Goal: Find specific page/section: Find specific page/section

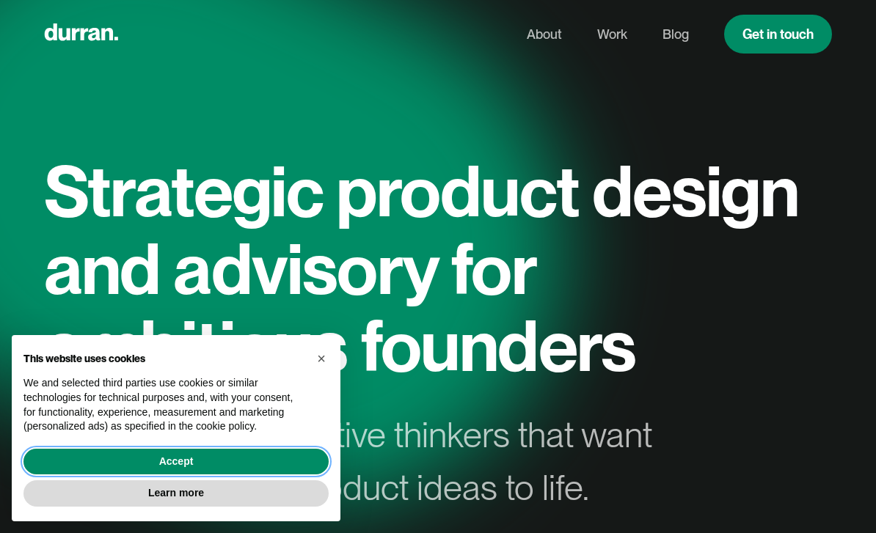
click at [266, 458] on button "Accept" at bounding box center [175, 462] width 305 height 26
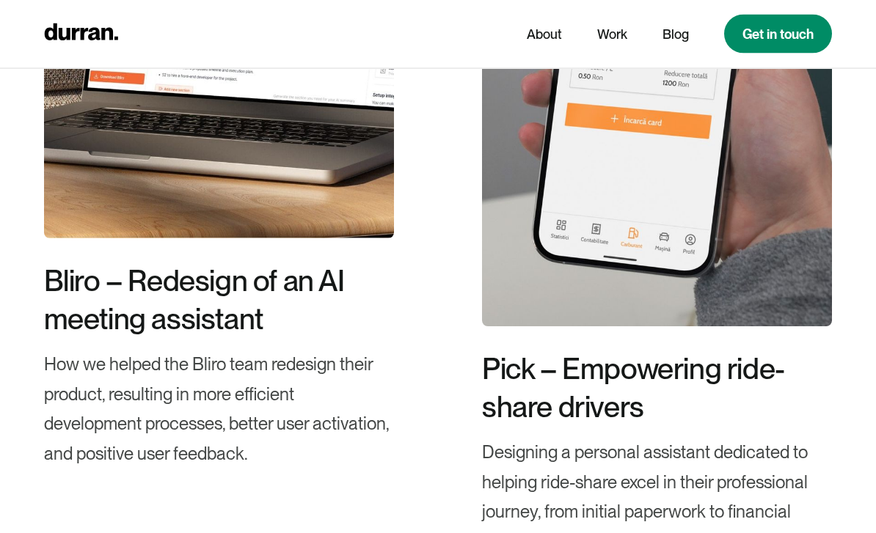
scroll to position [2948, 0]
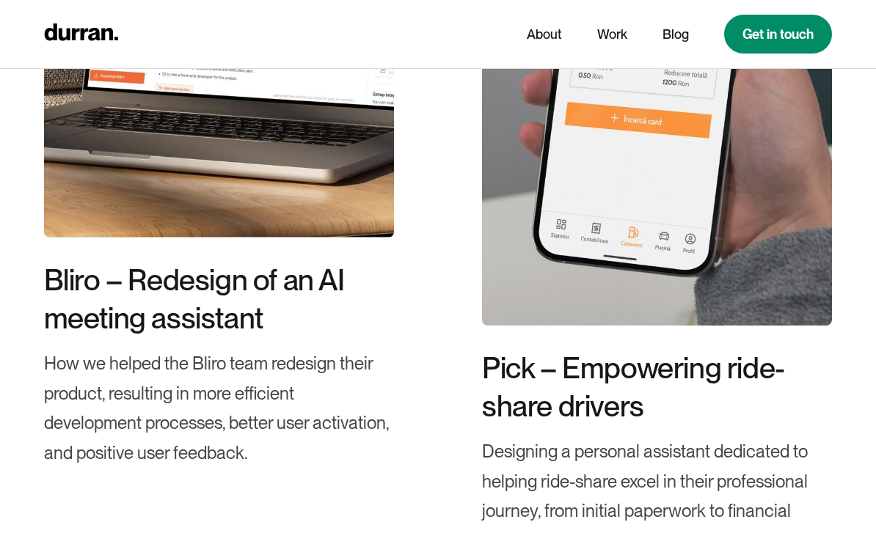
click at [591, 367] on div "Pick – Empowering ride-share drivers" at bounding box center [657, 387] width 350 height 76
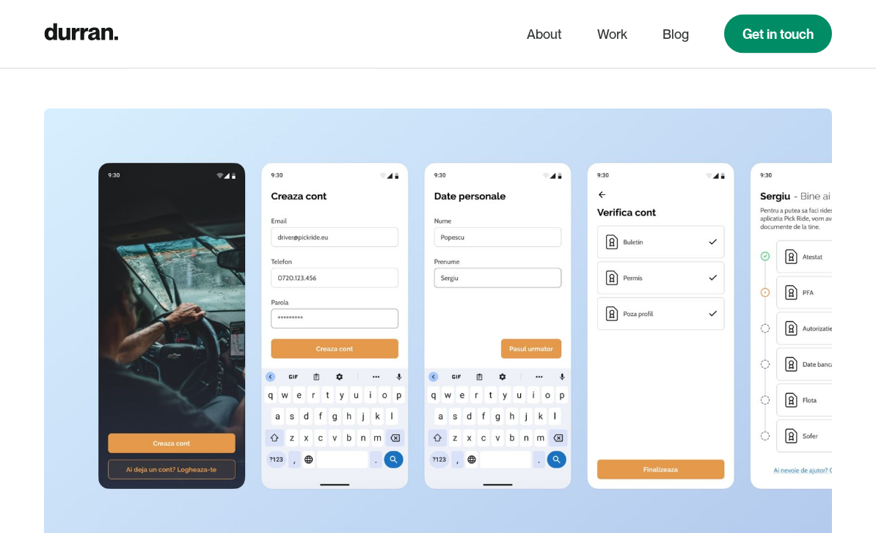
scroll to position [6484, 0]
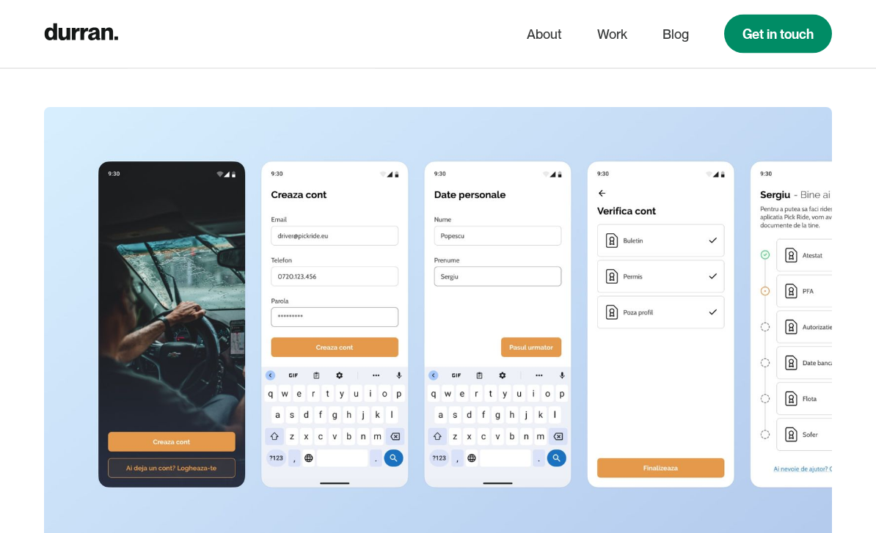
click at [80, 211] on img at bounding box center [438, 325] width 789 height 435
click at [99, 196] on img at bounding box center [438, 325] width 789 height 435
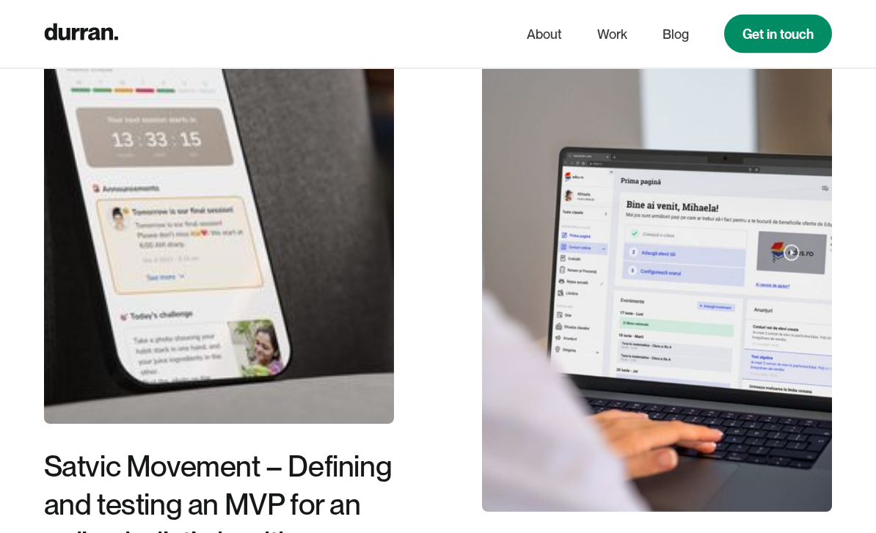
scroll to position [8873, 0]
click at [0, 0] on div at bounding box center [0, 0] width 0 height 0
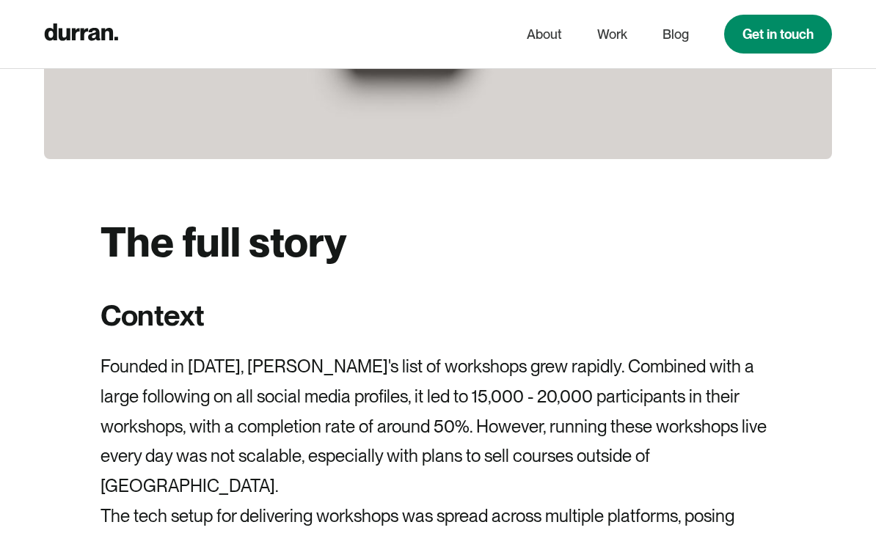
scroll to position [3769, 0]
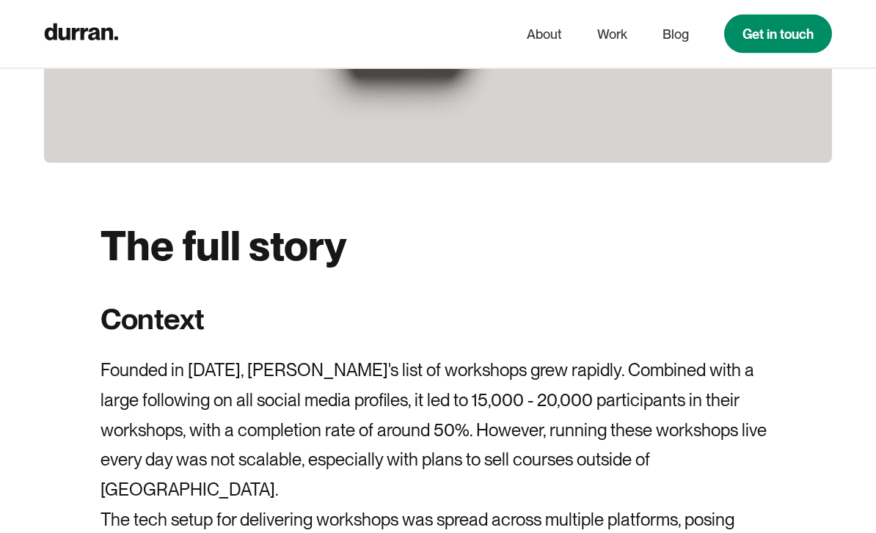
click at [550, 38] on link "About" at bounding box center [544, 35] width 35 height 28
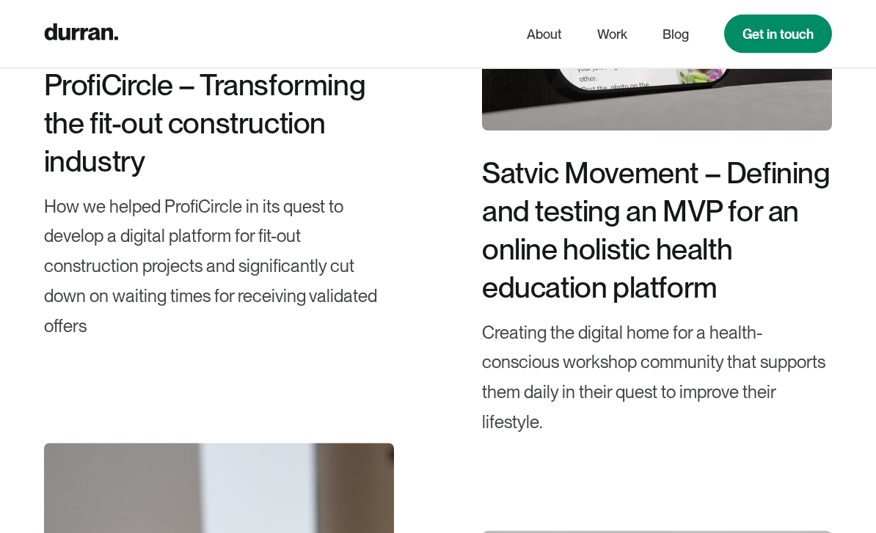
scroll to position [4395, 0]
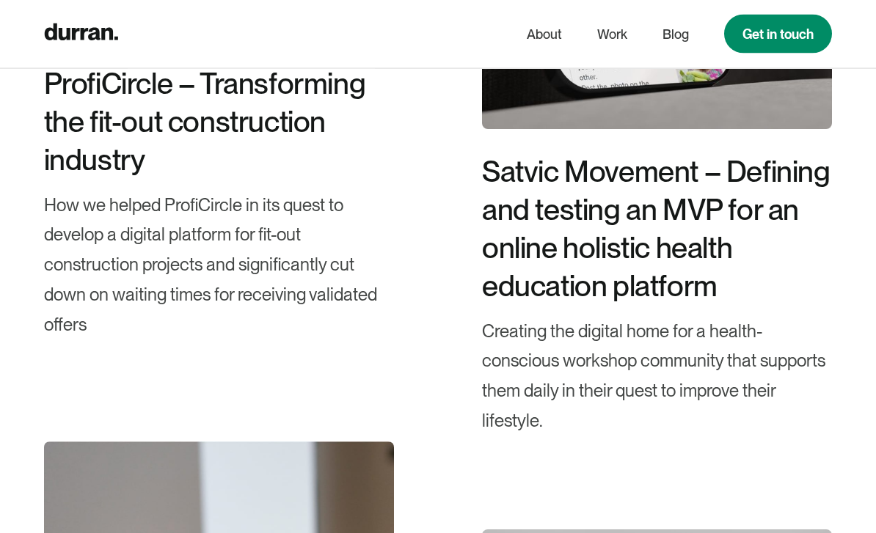
click at [616, 29] on link "Work" at bounding box center [612, 35] width 30 height 28
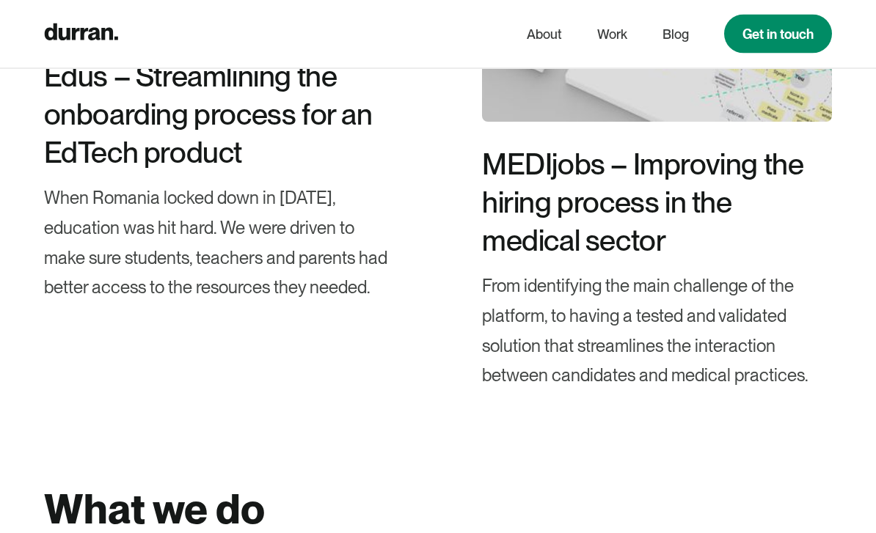
scroll to position [2654, 0]
click at [775, 29] on link "Get in touch" at bounding box center [778, 34] width 108 height 39
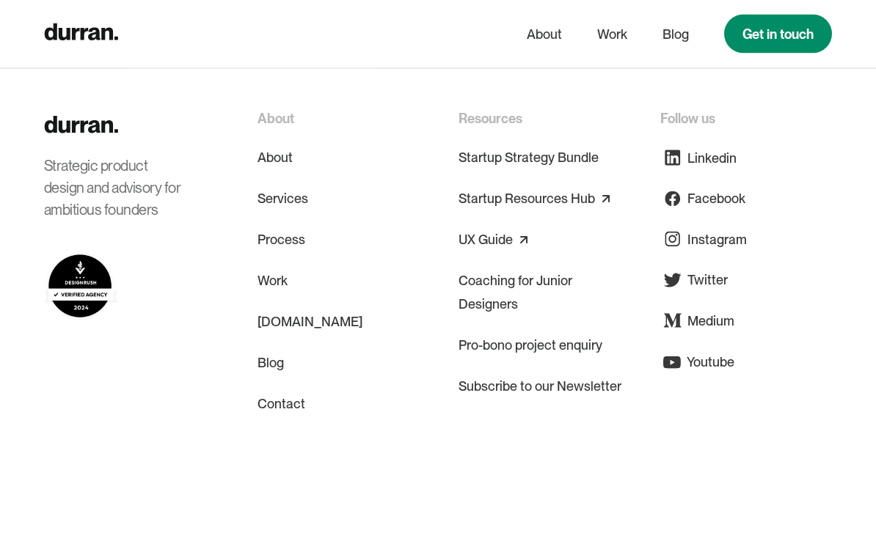
scroll to position [1299, 0]
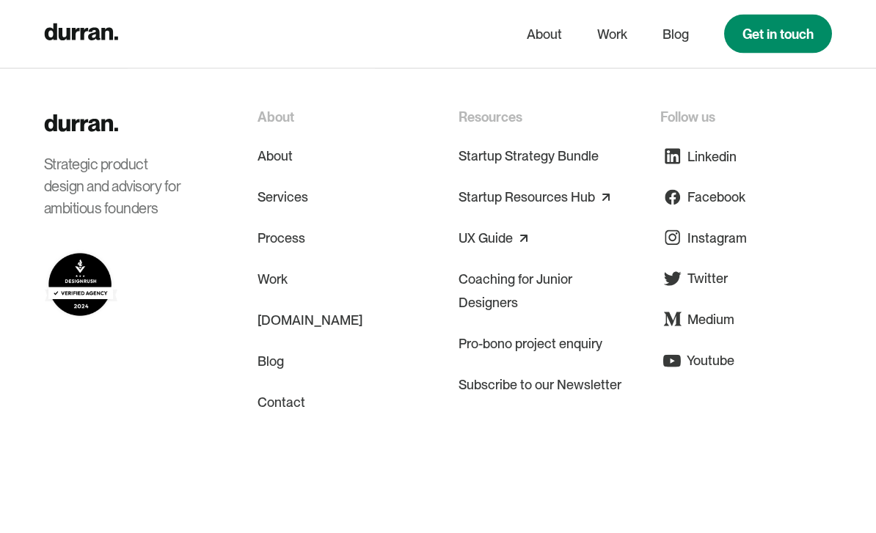
click at [544, 330] on link "Pro-bono project enquiry" at bounding box center [531, 344] width 144 height 35
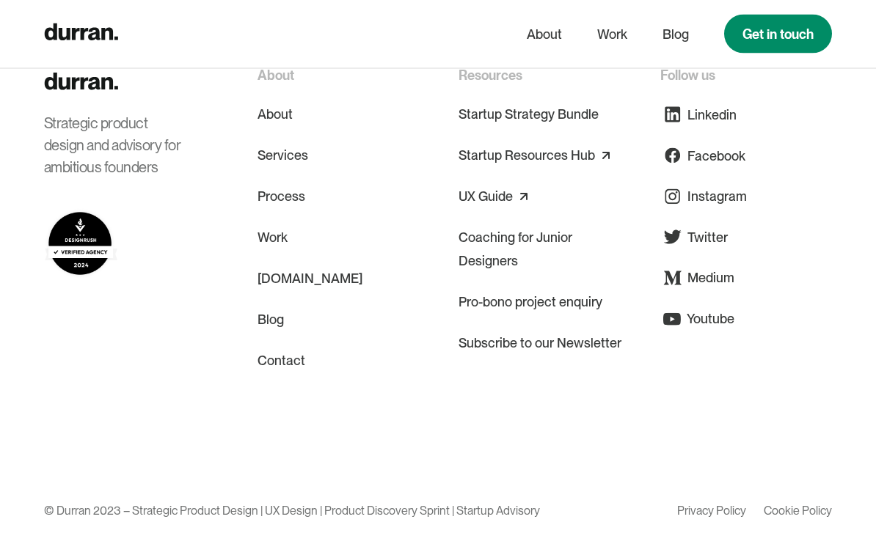
scroll to position [6207, 0]
click at [68, 252] on img at bounding box center [80, 244] width 73 height 72
